Goal: Task Accomplishment & Management: Use online tool/utility

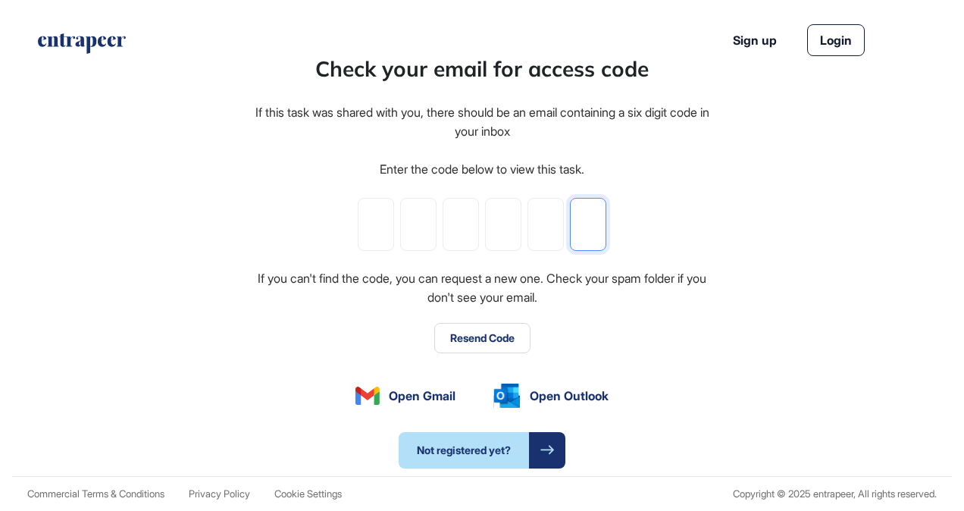
paste input "*"
type input "*"
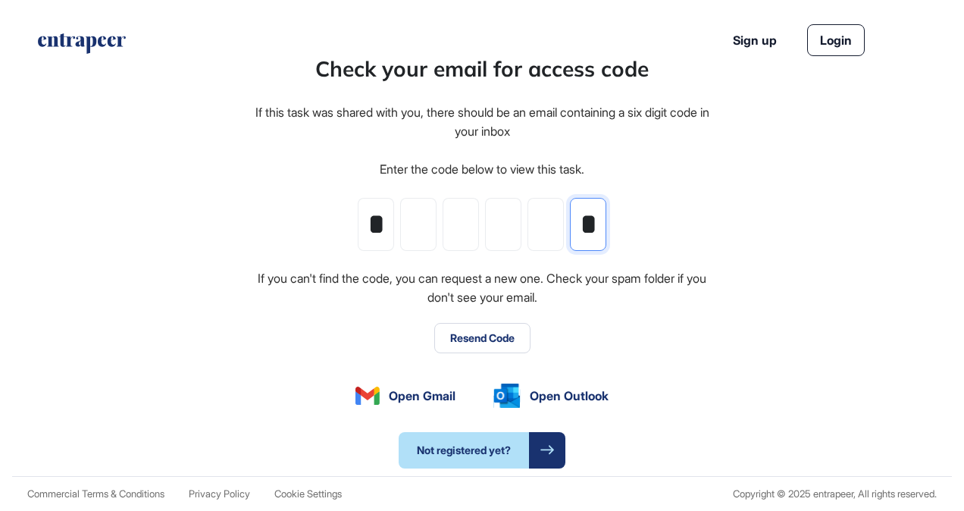
type input "*"
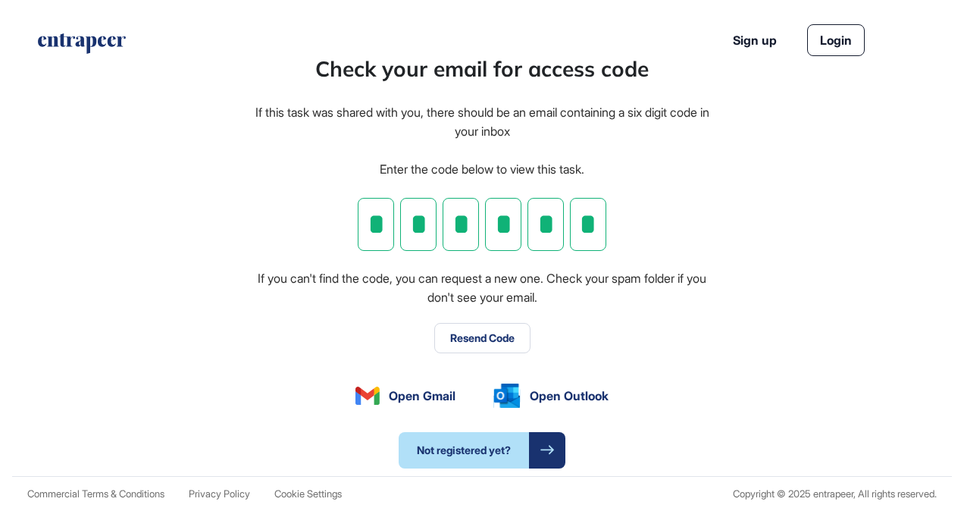
click at [490, 333] on button "Resend Code" at bounding box center [482, 338] width 96 height 30
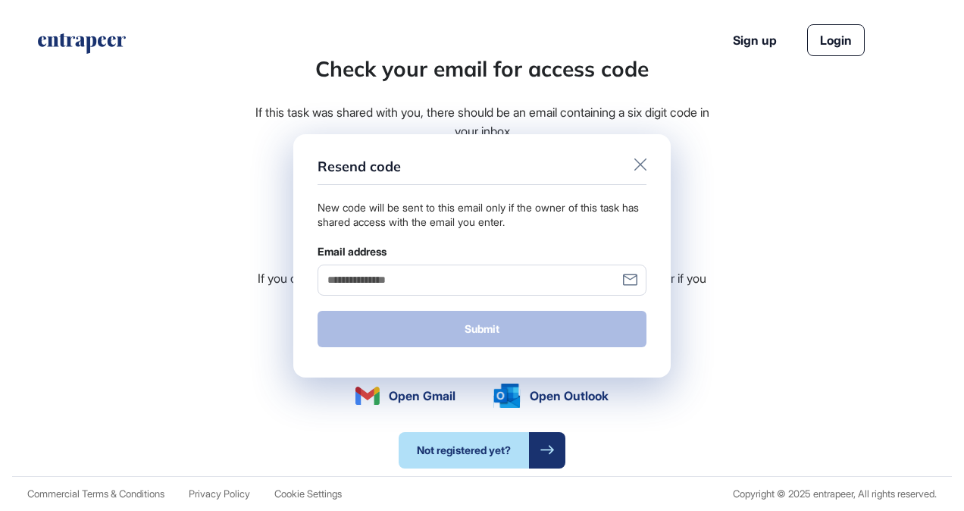
scroll to position [0, 0]
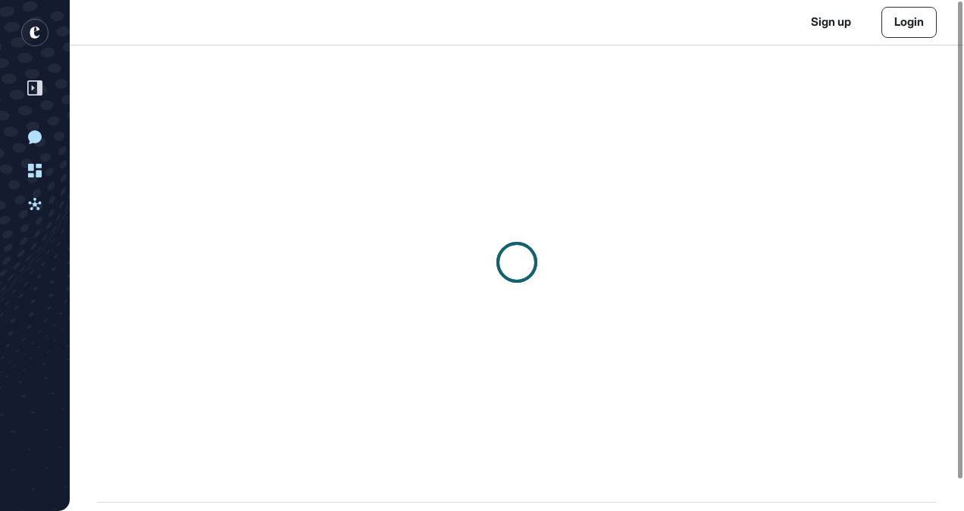
scroll to position [1, 1]
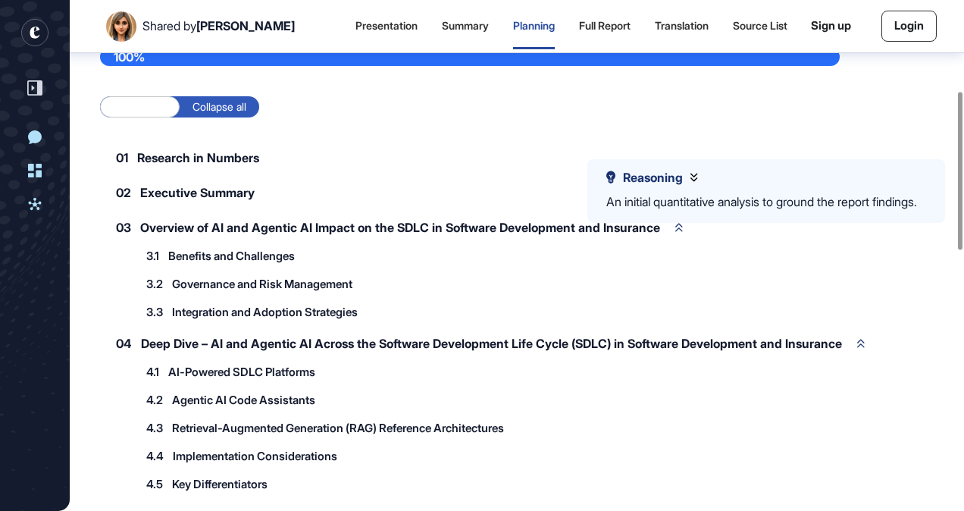
scroll to position [83, 0]
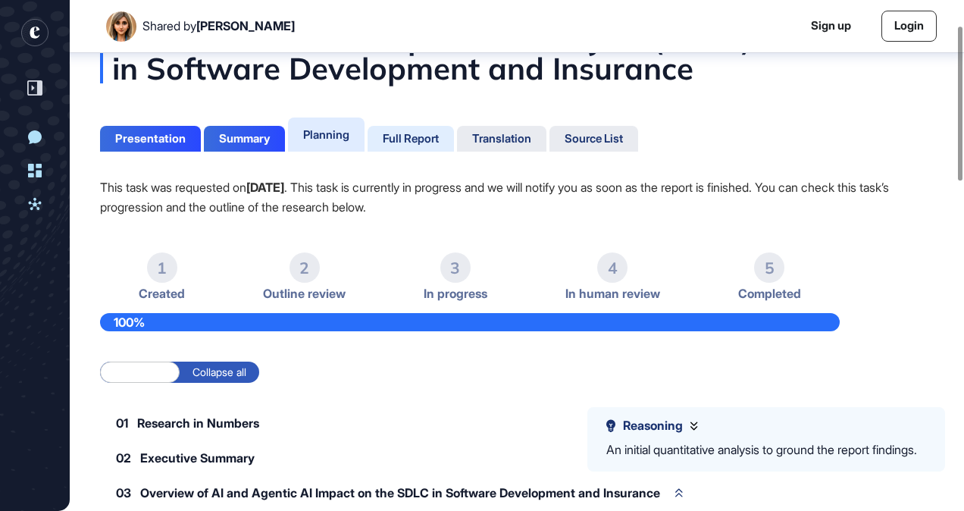
click at [412, 137] on div "Full Report" at bounding box center [411, 139] width 56 height 14
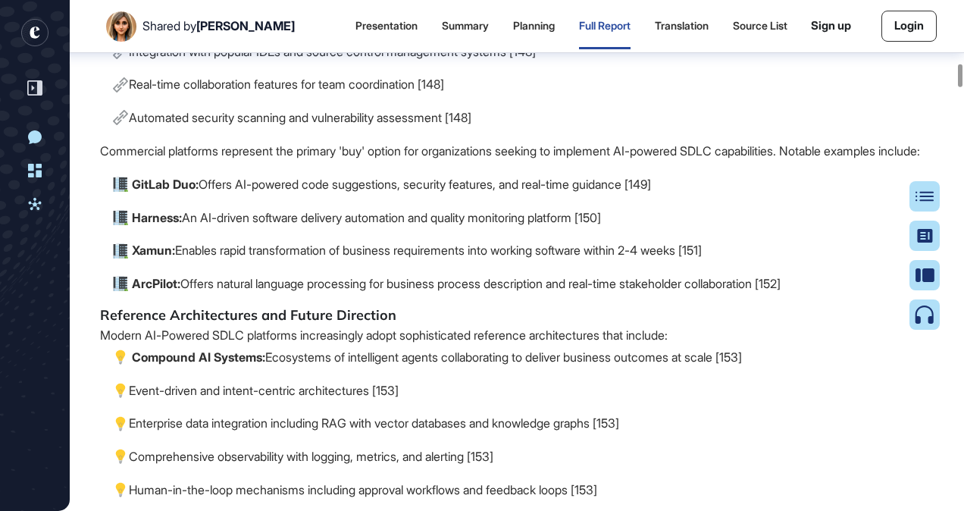
scroll to position [23842, 0]
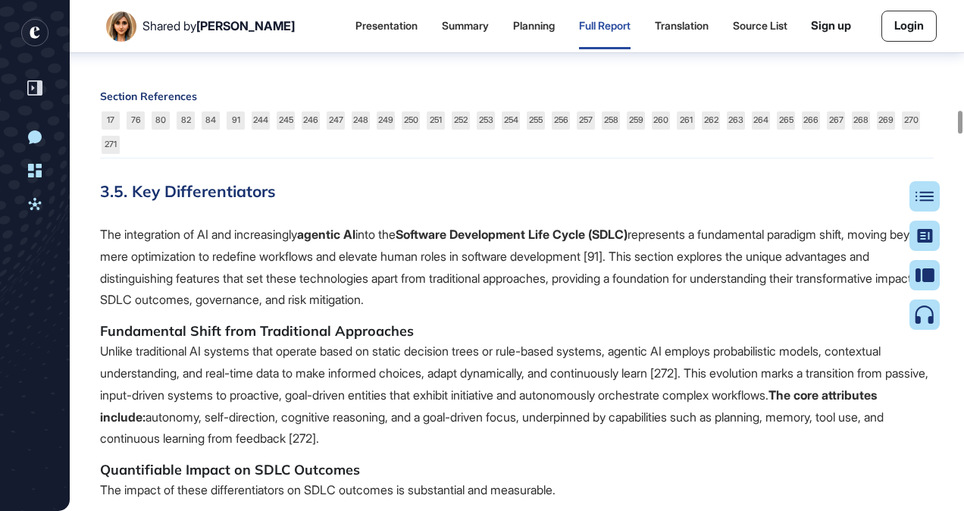
scroll to position [42032, 0]
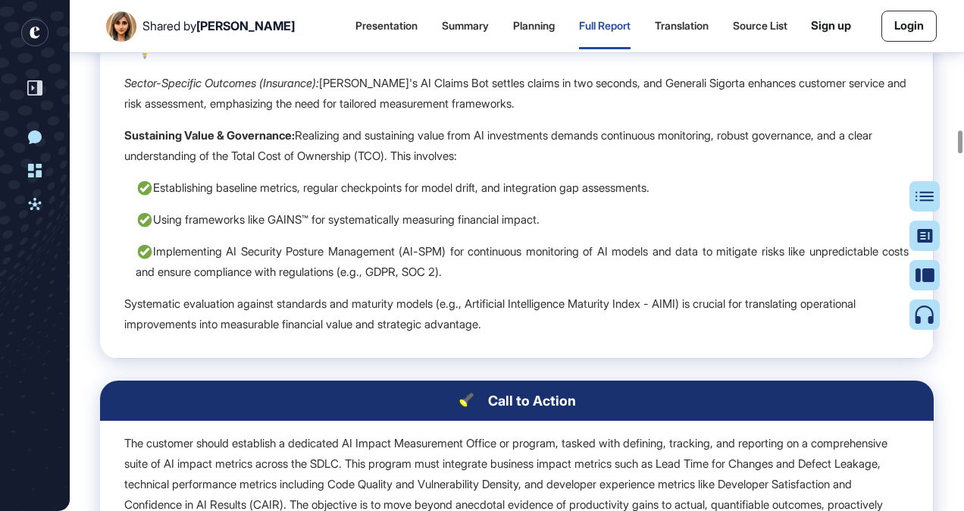
scroll to position [49460, 0]
